Goal: Task Accomplishment & Management: Complete application form

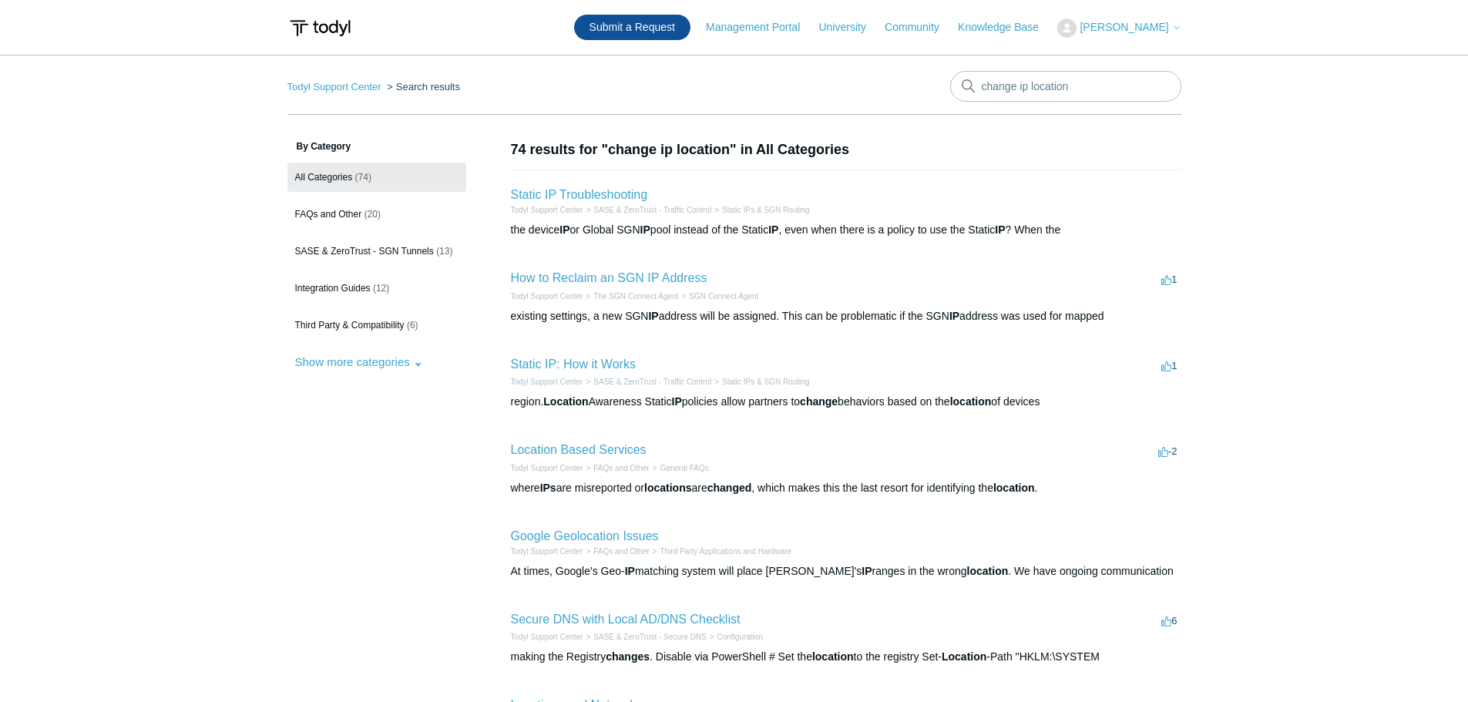
click at [660, 32] on link "Submit a Request" at bounding box center [632, 27] width 116 height 25
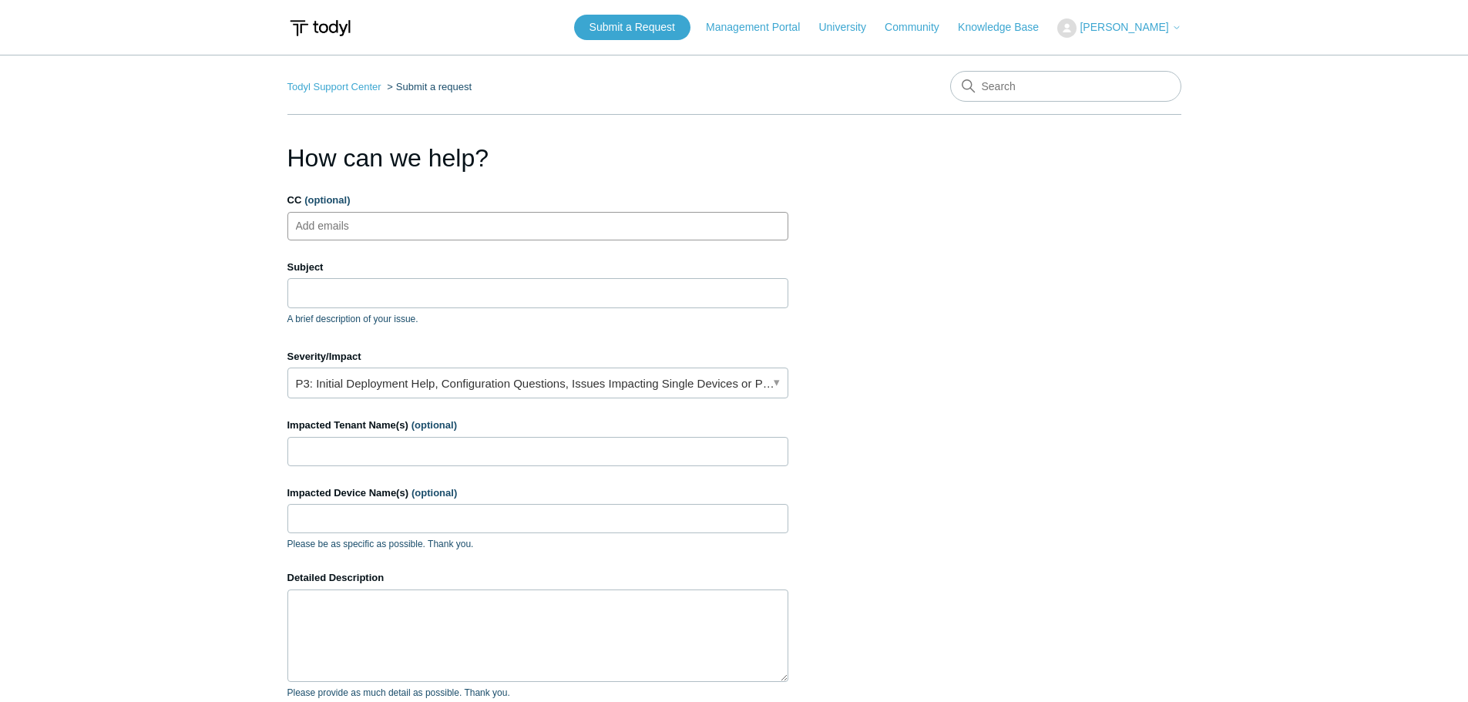
click at [474, 227] on ul "Add emails" at bounding box center [537, 226] width 501 height 29
click at [445, 297] on input "Subject" at bounding box center [537, 292] width 501 height 29
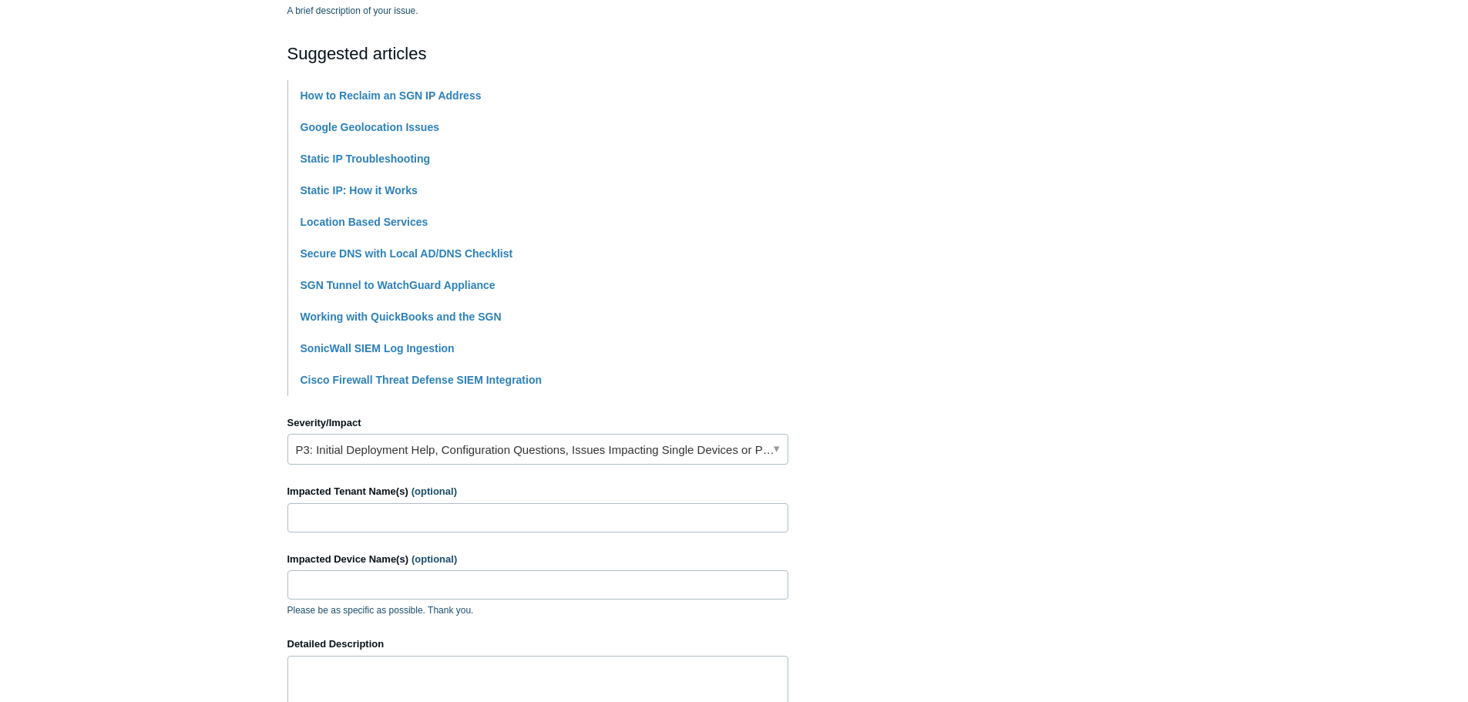
scroll to position [385, 0]
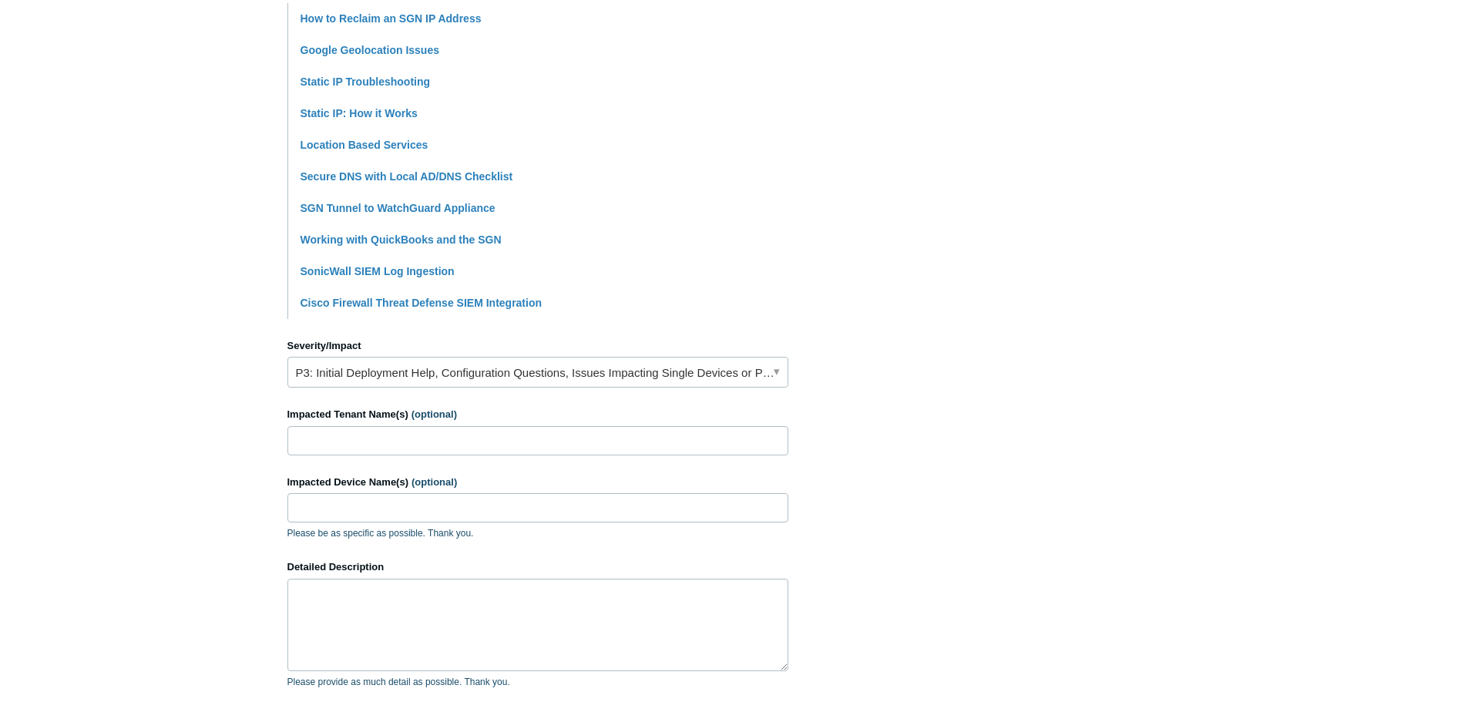
type input "Change IP location"
click at [359, 443] on input "Impacted Tenant Name(s) (optional)" at bounding box center [537, 440] width 501 height 29
drag, startPoint x: 358, startPoint y: 442, endPoint x: 341, endPoint y: 438, distance: 17.6
click at [339, 436] on input "[PERSON_NAME] Group" at bounding box center [537, 440] width 501 height 29
drag, startPoint x: 349, startPoint y: 442, endPoint x: 359, endPoint y: 439, distance: 10.3
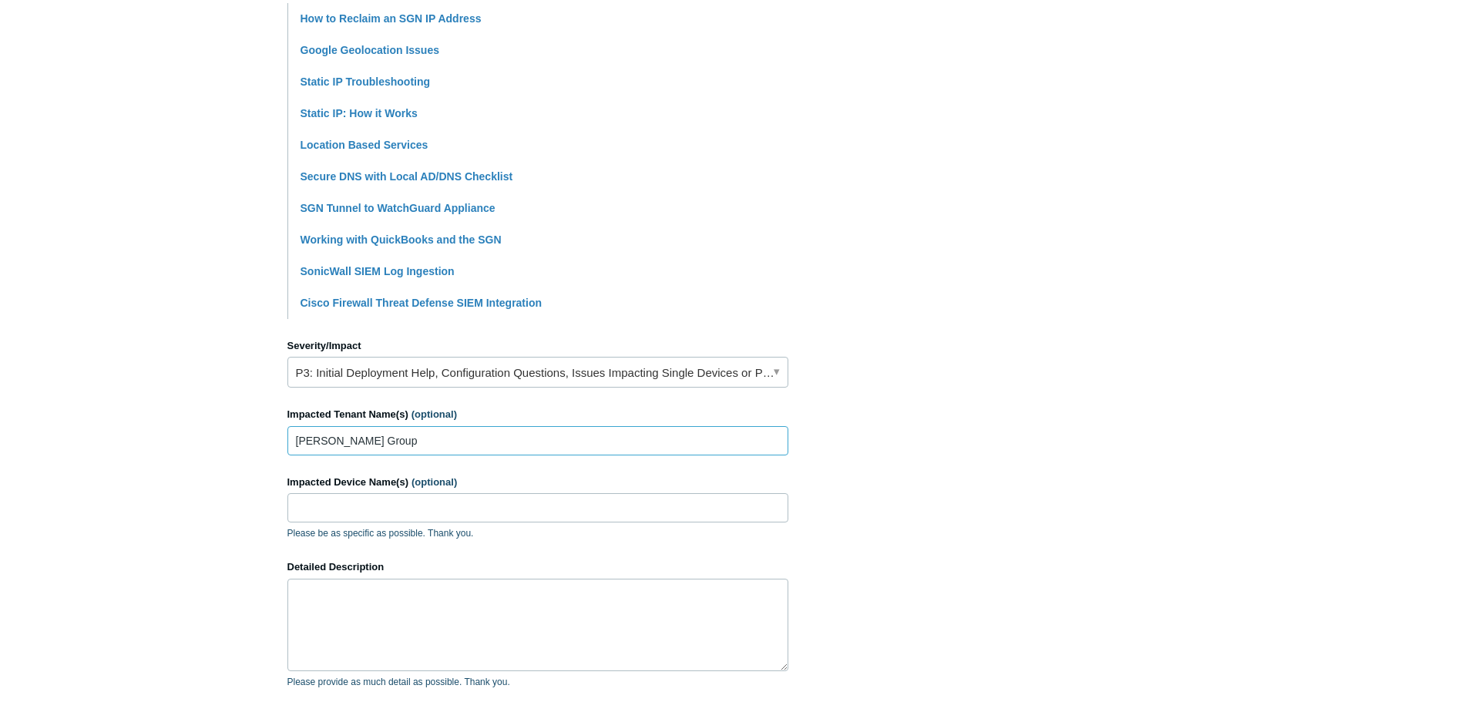
click at [359, 439] on input "[PERSON_NAME] Group" at bounding box center [537, 440] width 501 height 29
click at [372, 439] on input "[PERSON_NAME] Resouse Group" at bounding box center [537, 440] width 501 height 29
type input "[PERSON_NAME] Resource Group"
click at [399, 513] on input "Impacted Device Name(s) (optional)" at bounding box center [537, 507] width 501 height 29
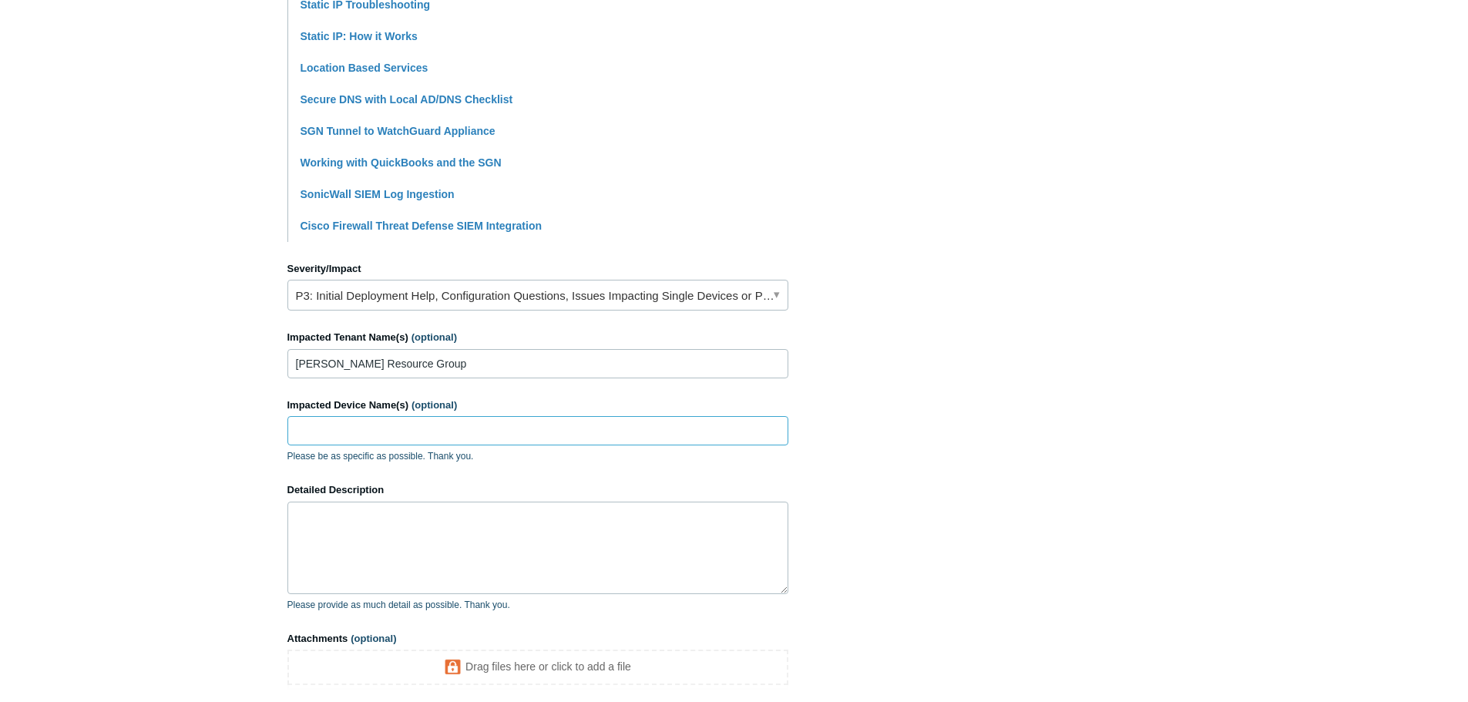
scroll to position [539, 0]
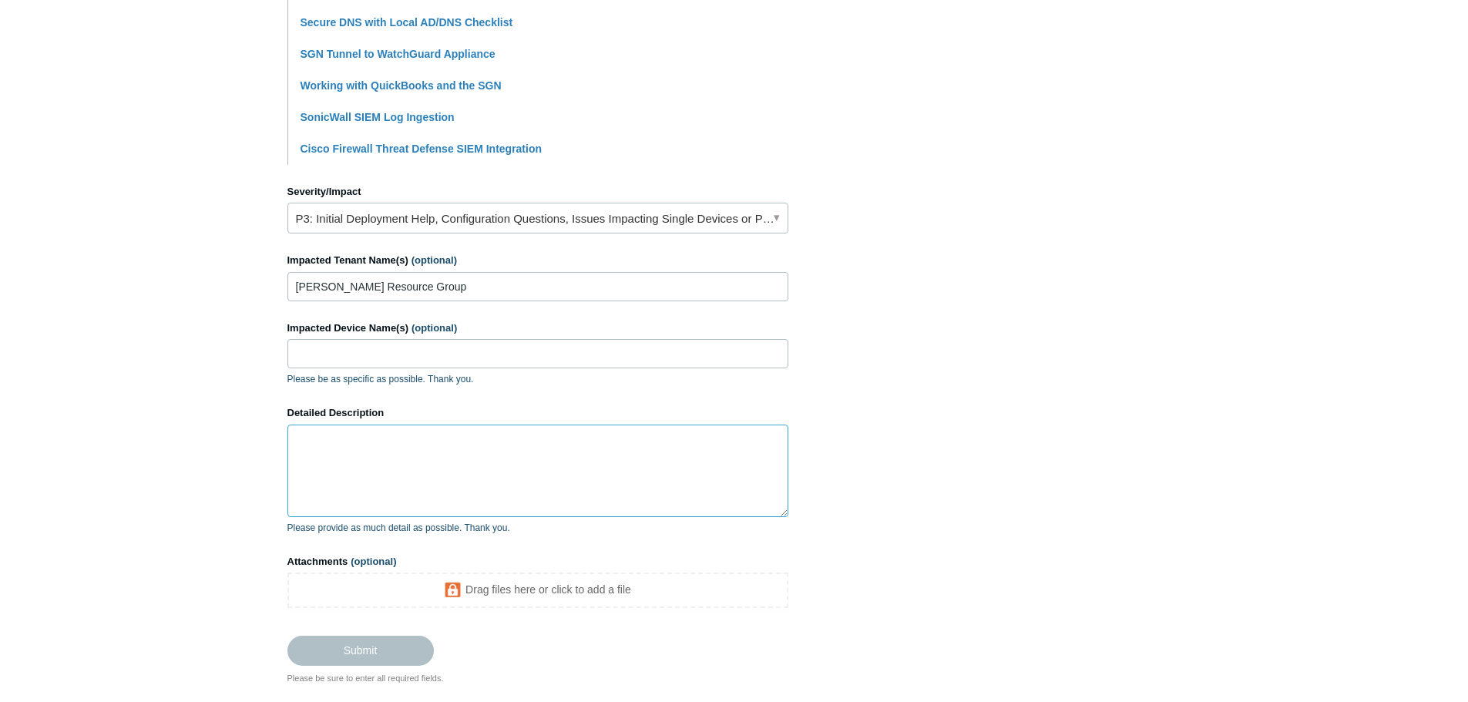
click at [341, 442] on textarea "Detailed Description" at bounding box center [537, 471] width 501 height 92
type textarea "I"
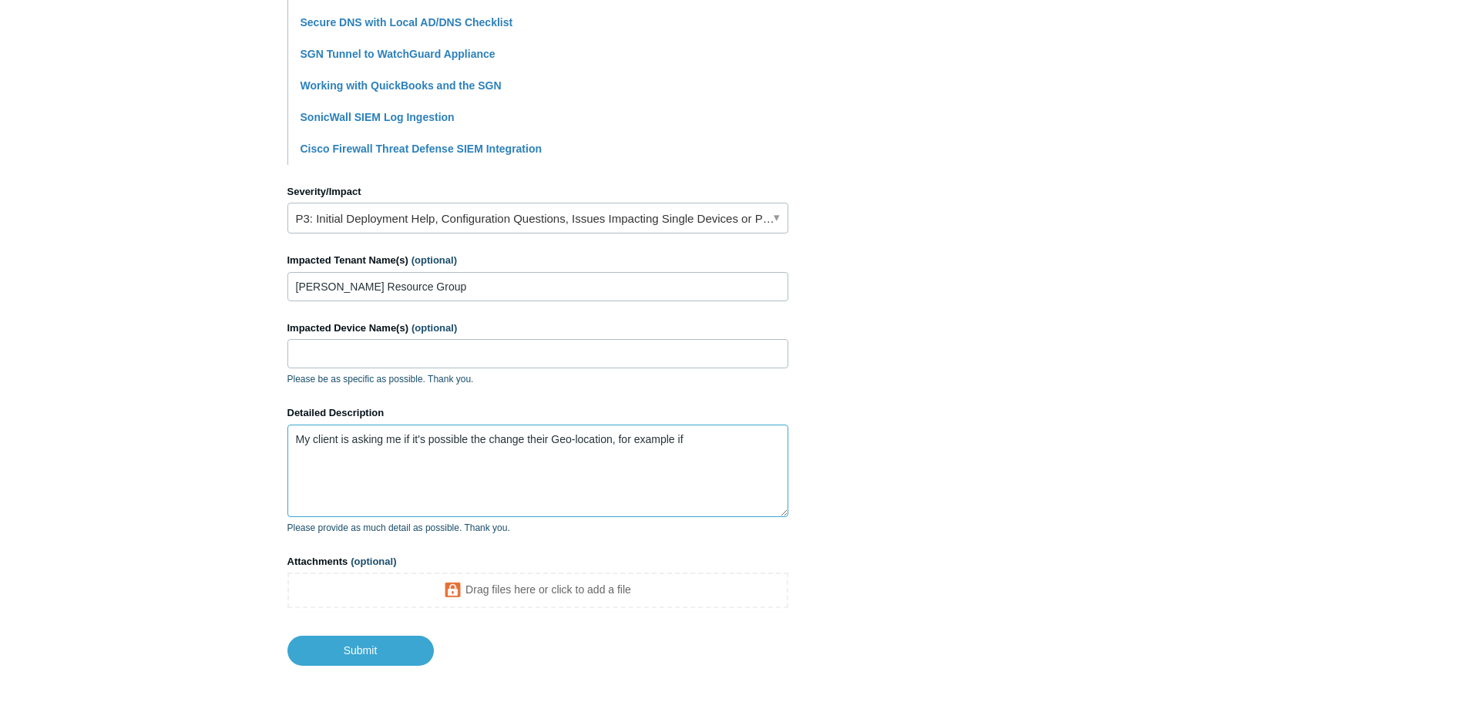
type textarea "My client is asking me if it's possible the change their Geo-location, for exam…"
